Goal: Subscribe to service/newsletter

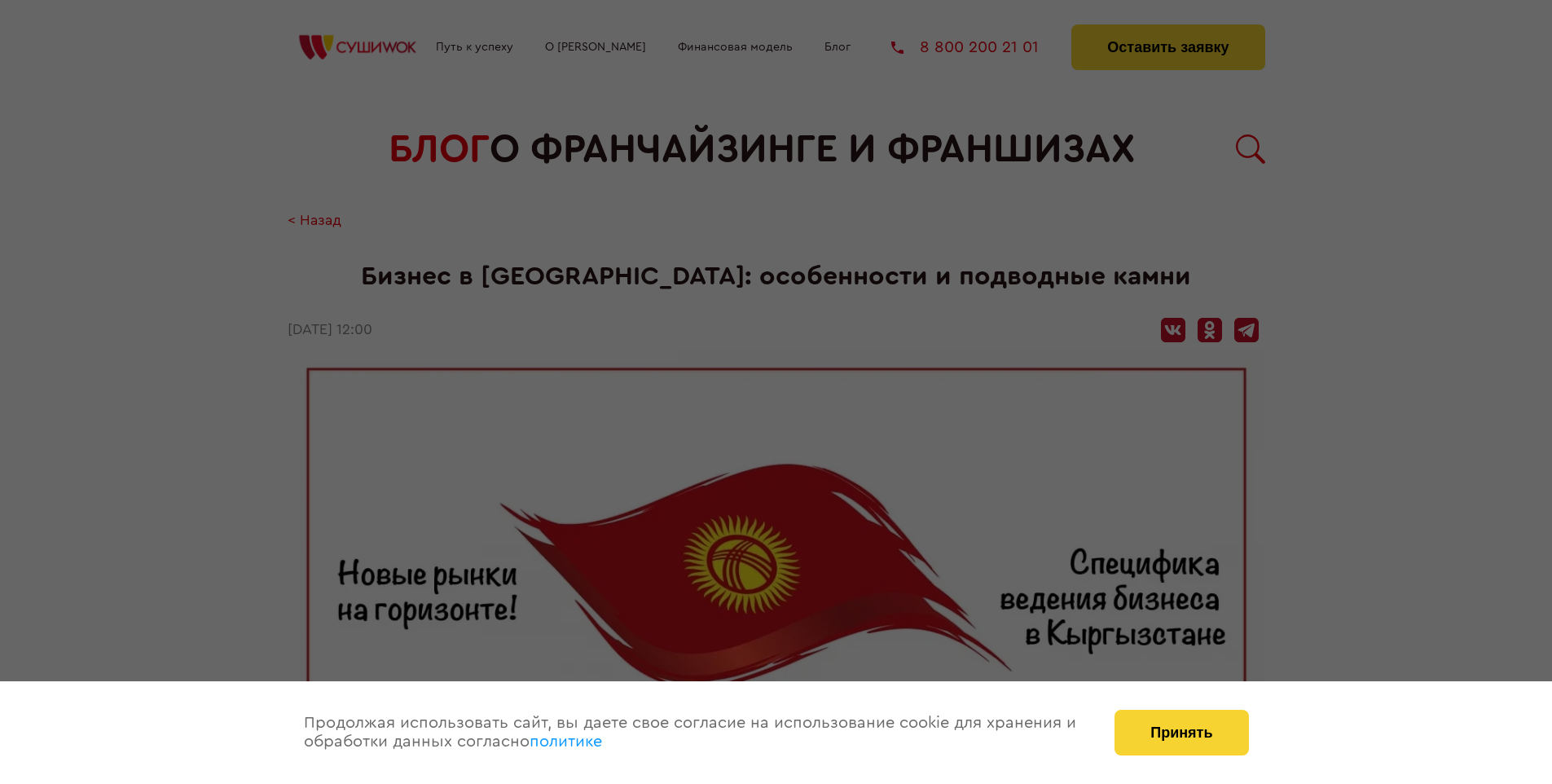
scroll to position [1434, 0]
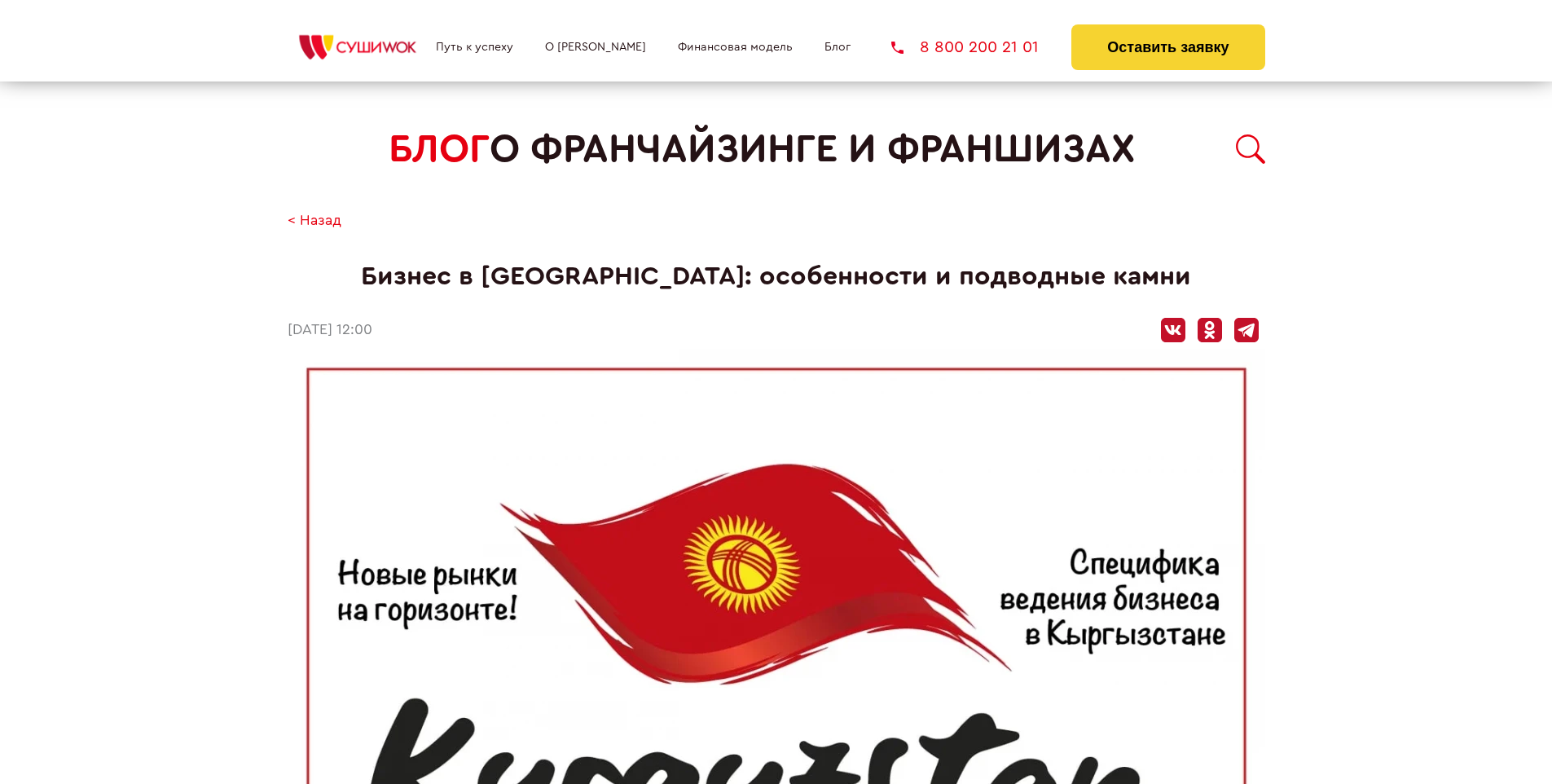
scroll to position [1434, 0]
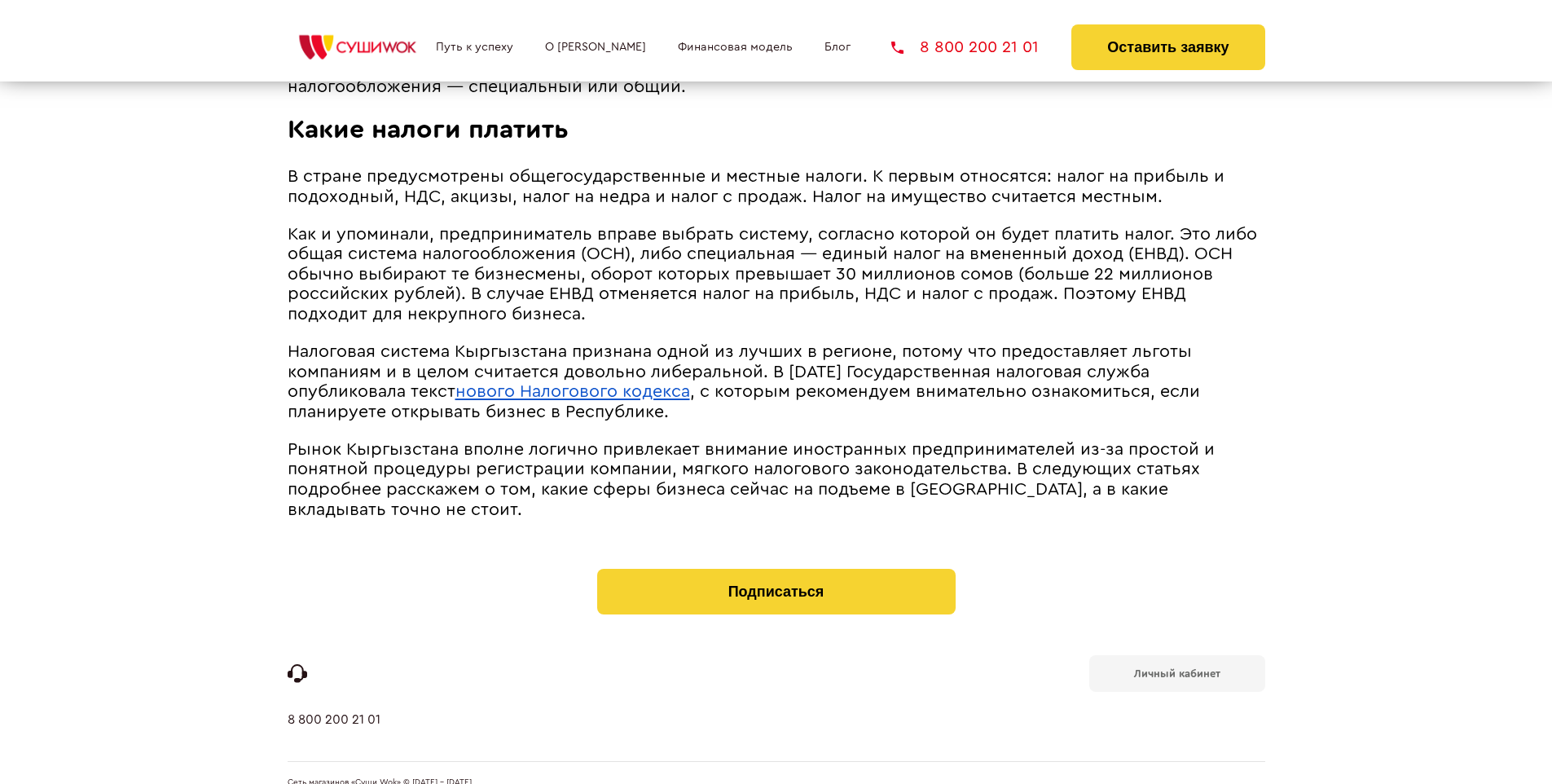
click at [774, 441] on span "Рынок Кыргызстана вполне логично привлекает внимание иностранных предпринимател…" at bounding box center [752, 479] width 927 height 77
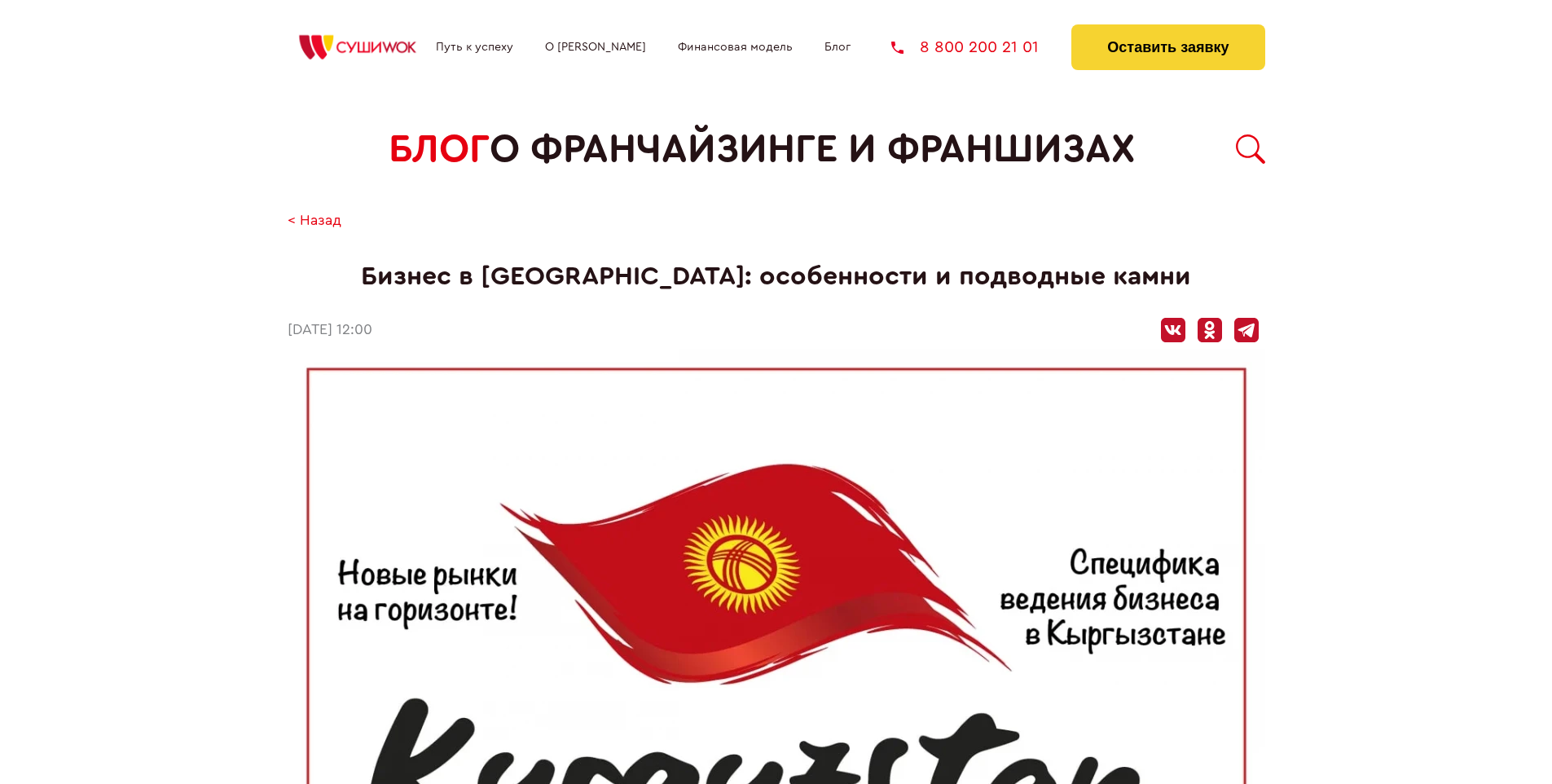
scroll to position [1434, 0]
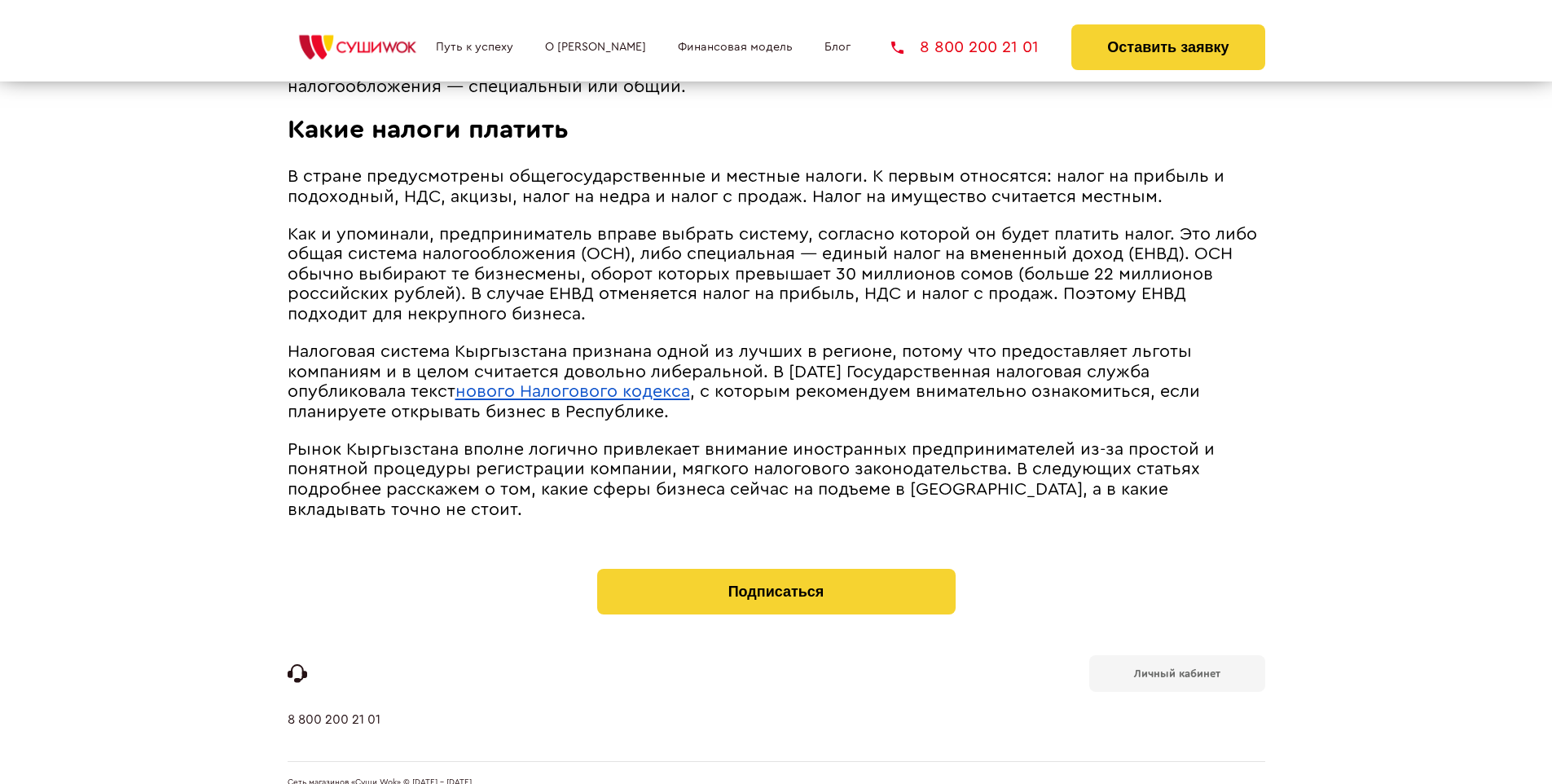
click at [1176, 668] on b "Личный кабинет" at bounding box center [1177, 674] width 86 height 11
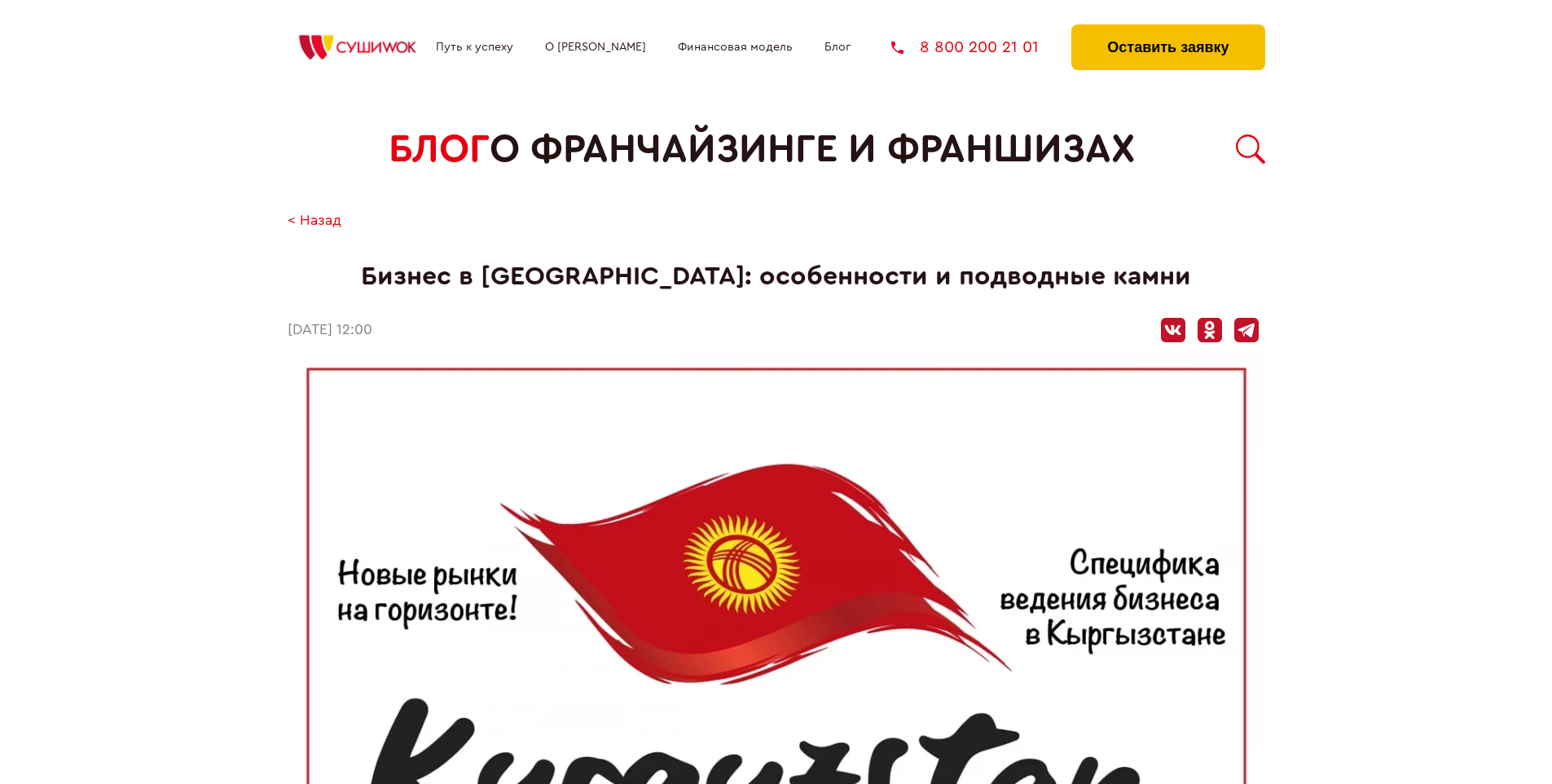
click at [1168, 28] on button "Оставить заявку" at bounding box center [1167, 47] width 193 height 45
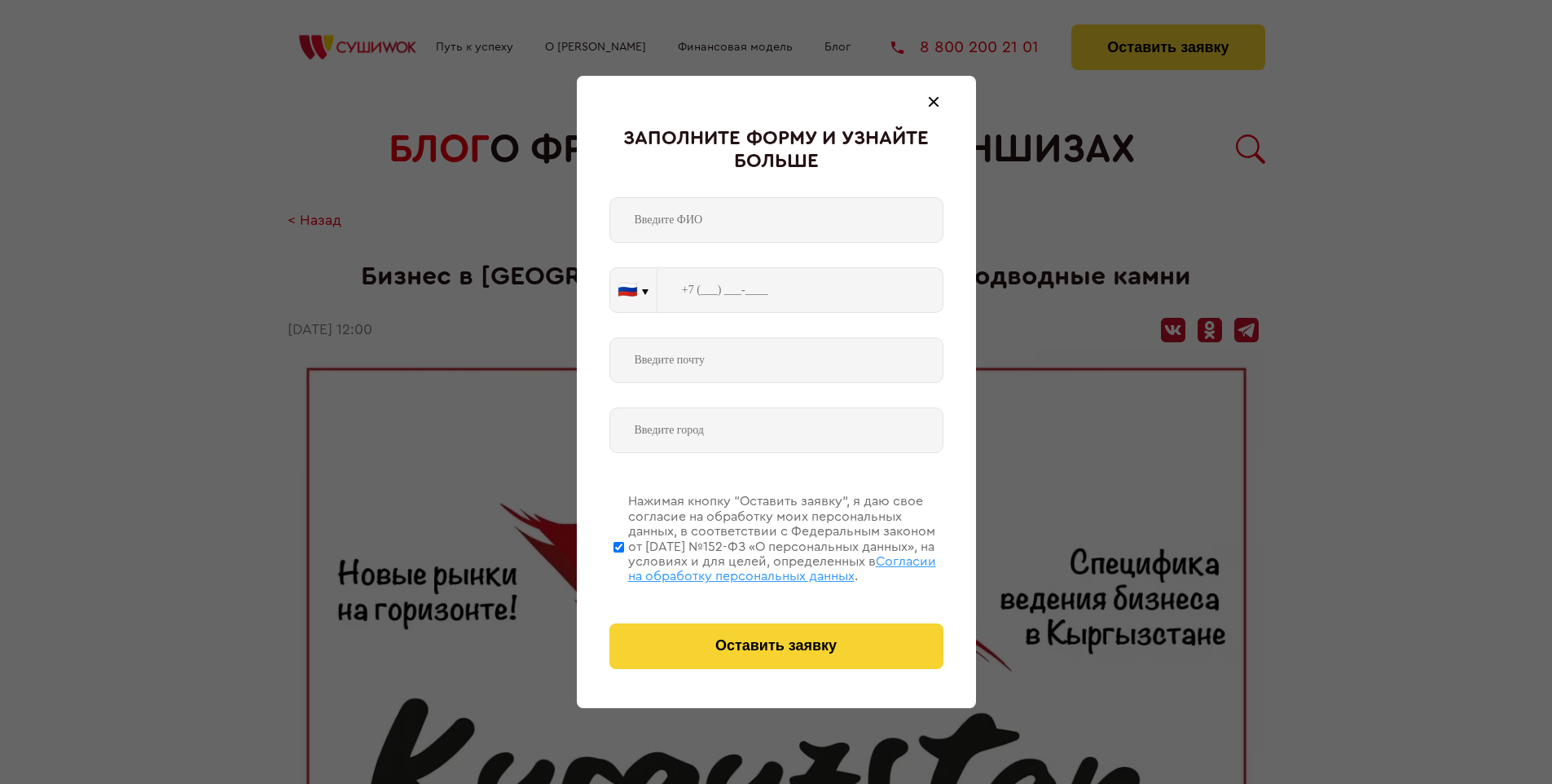
click at [755, 566] on span "Согласии на обработку персональных данных" at bounding box center [782, 569] width 308 height 28
click at [624, 566] on input "Нажимая кнопку “Оставить заявку”, я даю свое согласие на обработку моих персона…" at bounding box center [619, 547] width 11 height 130
checkbox input "false"
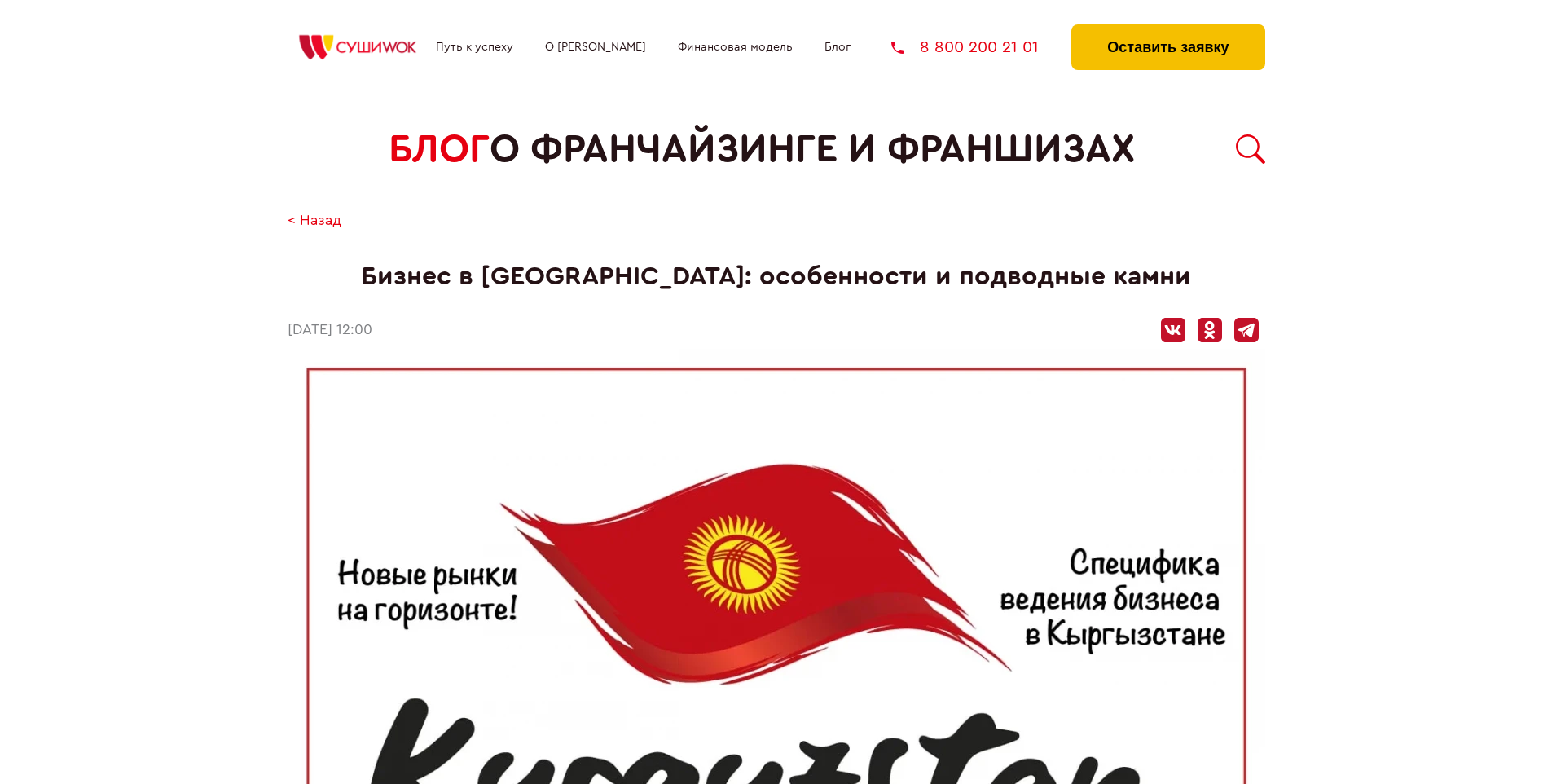
click at [1168, 28] on button "Оставить заявку" at bounding box center [1167, 47] width 193 height 45
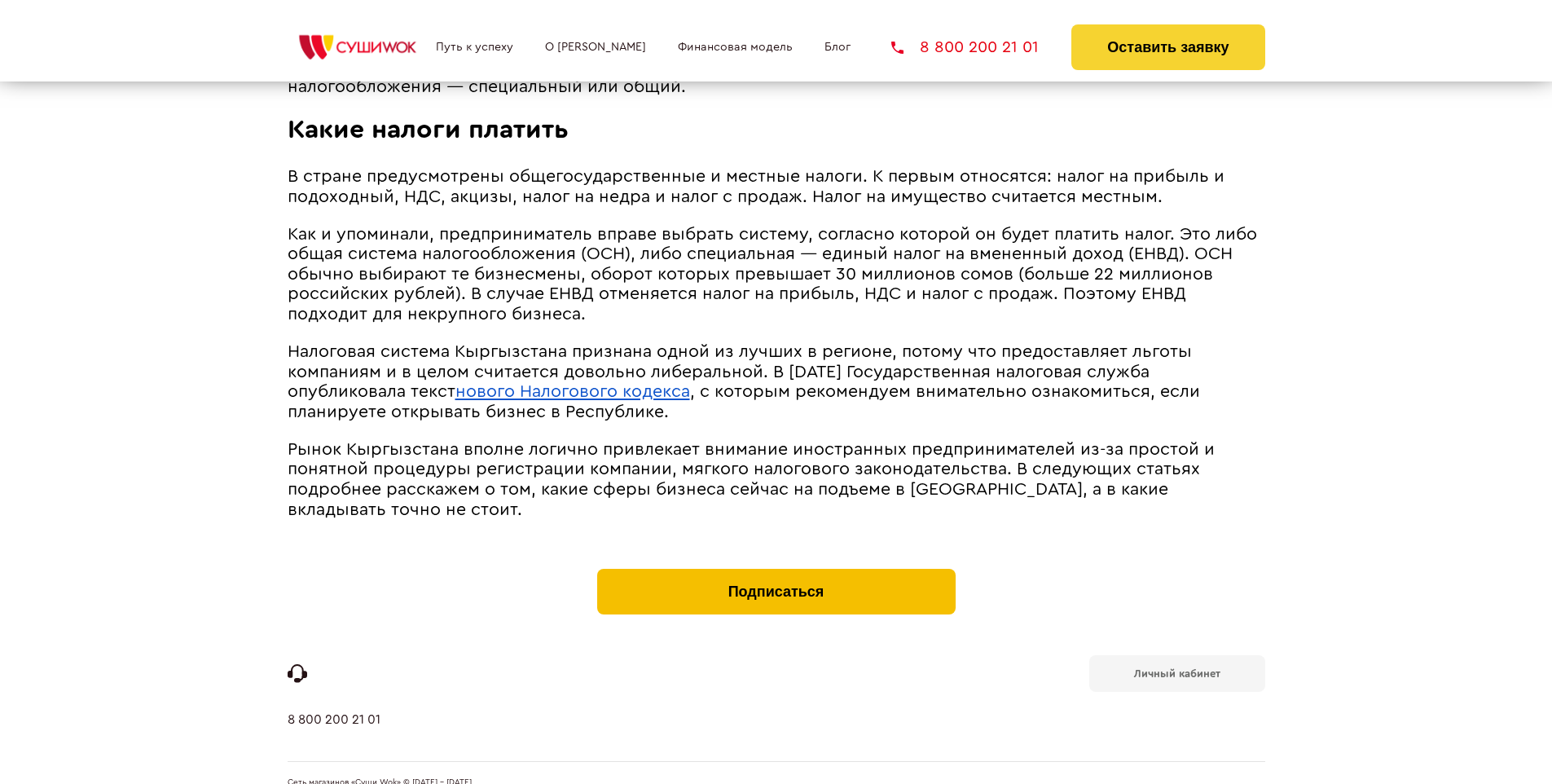
click at [776, 569] on button "Подписаться" at bounding box center [777, 591] width 359 height 45
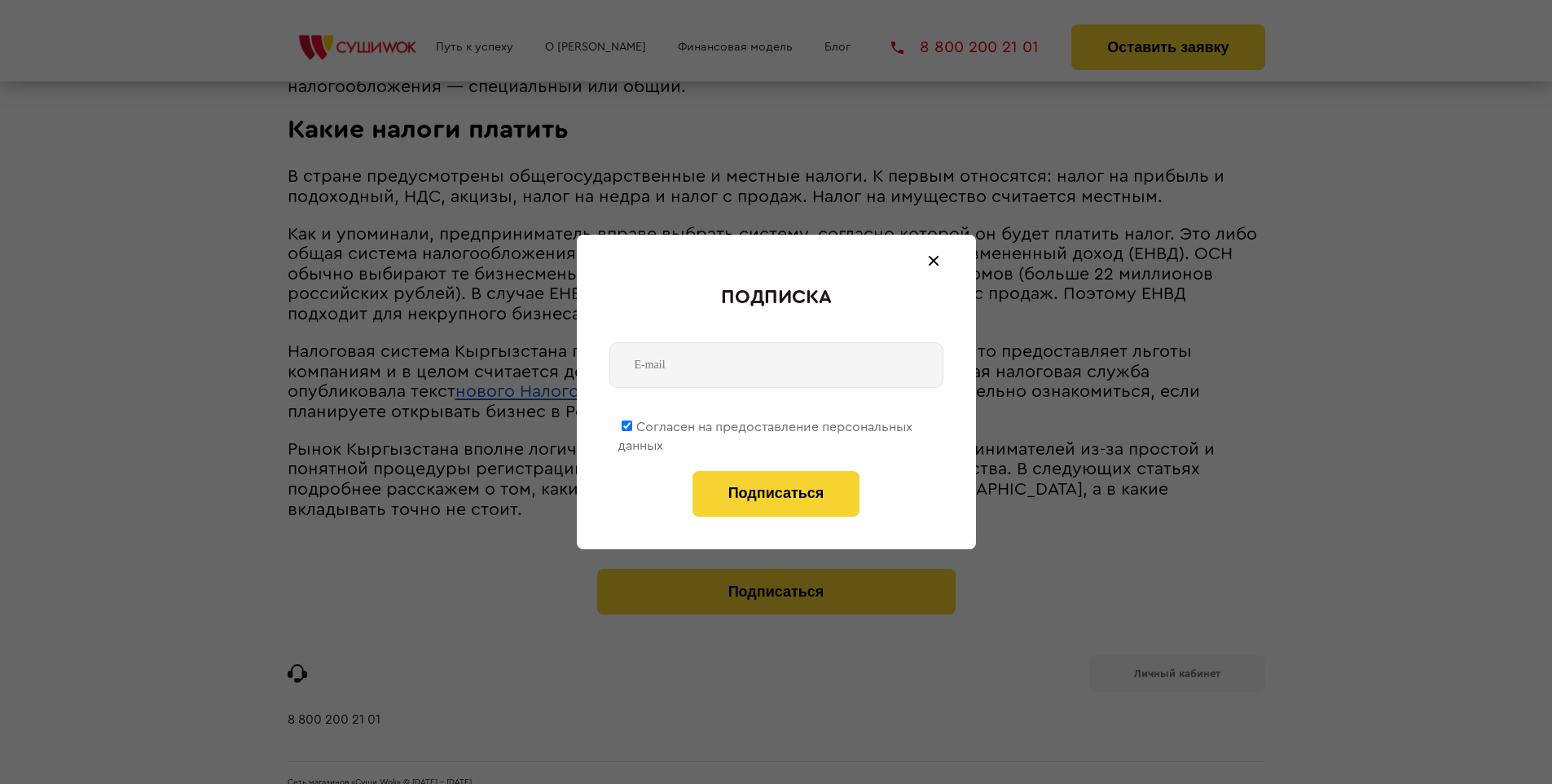
click at [766, 424] on span "Согласен на предоставление персональных данных" at bounding box center [765, 435] width 295 height 32
click at [632, 424] on input "Согласен на предоставление персональных данных" at bounding box center [628, 425] width 11 height 11
checkbox input "false"
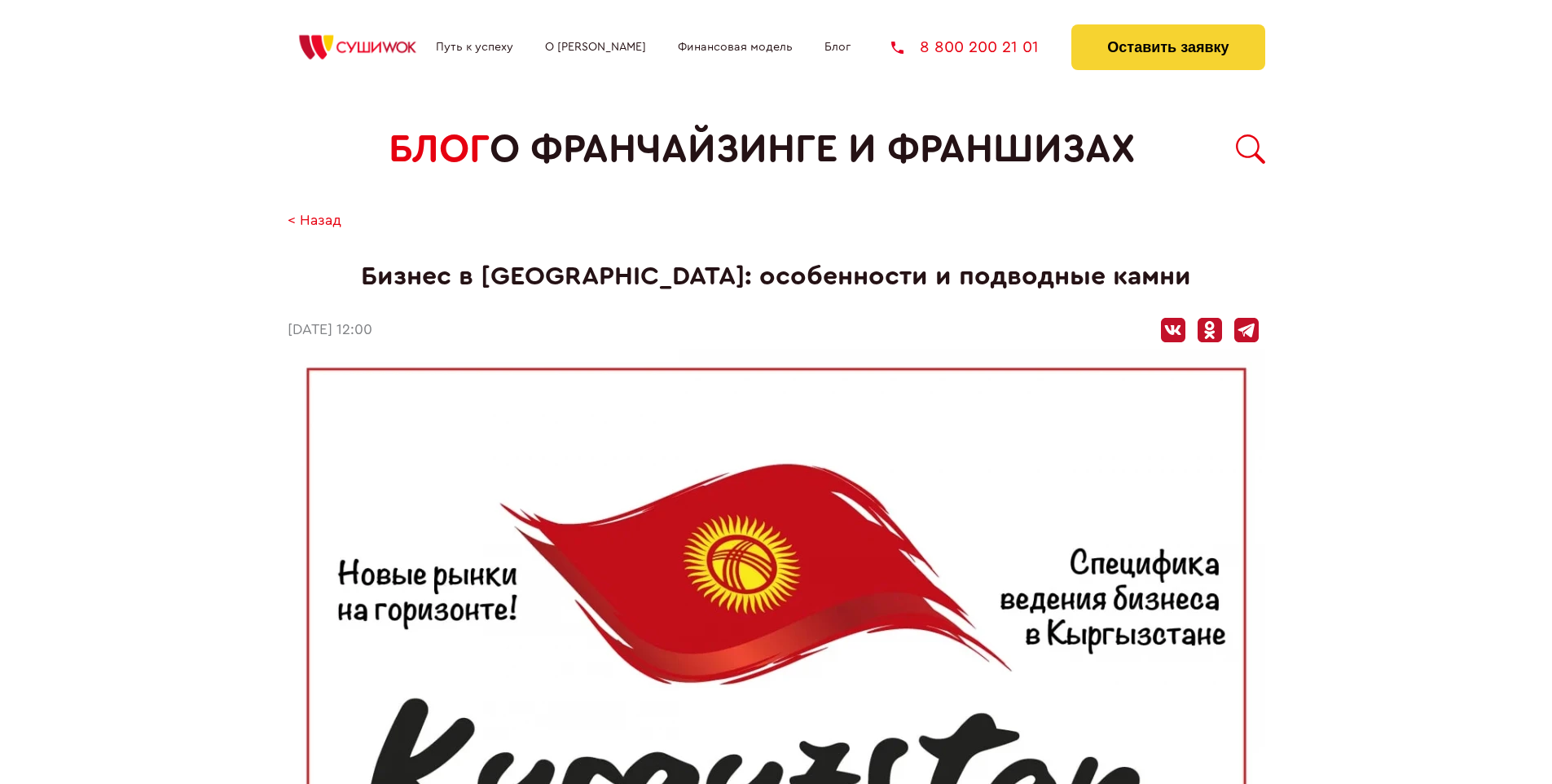
scroll to position [1434, 0]
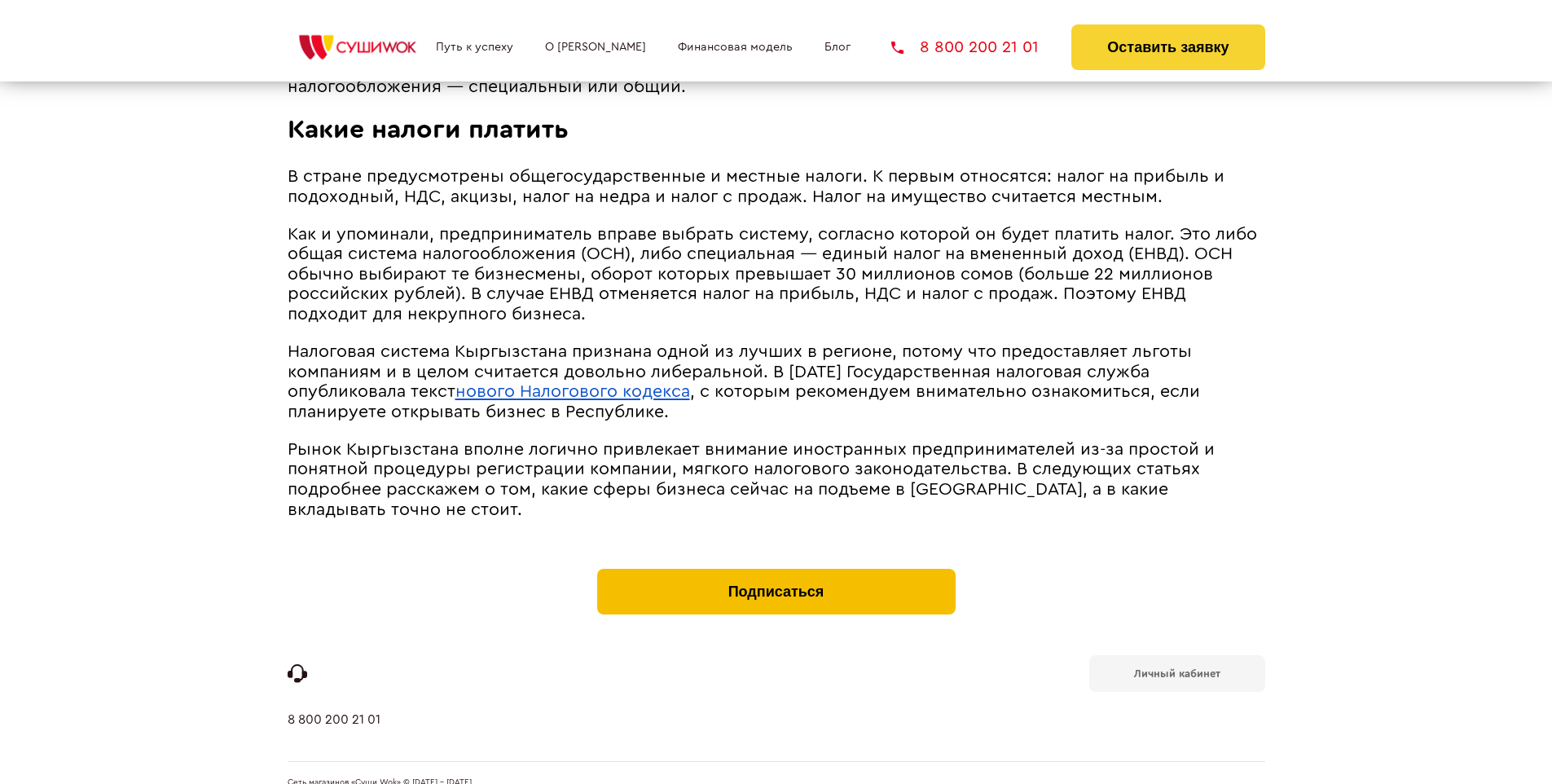
click at [776, 569] on button "Подписаться" at bounding box center [777, 591] width 359 height 45
